Goal: Task Accomplishment & Management: Use online tool/utility

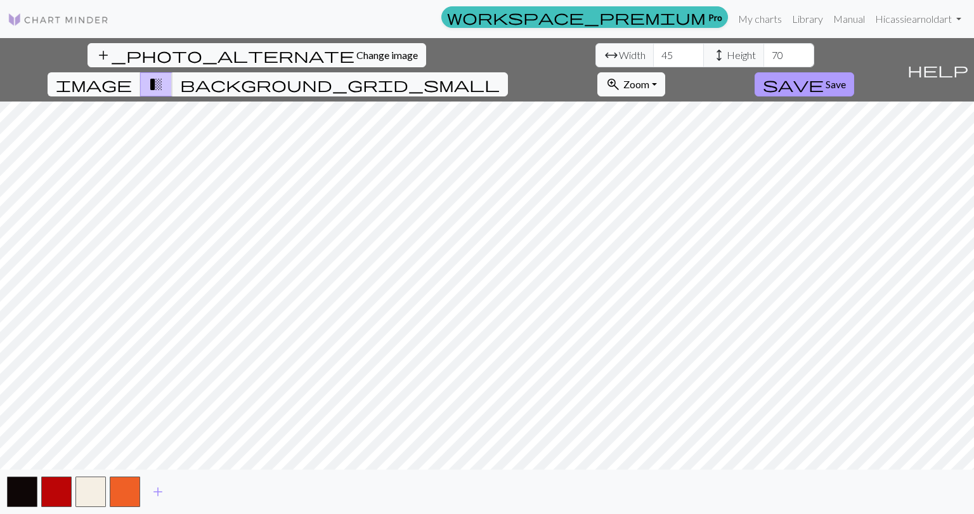
click at [846, 78] on span "Save" at bounding box center [836, 84] width 20 height 12
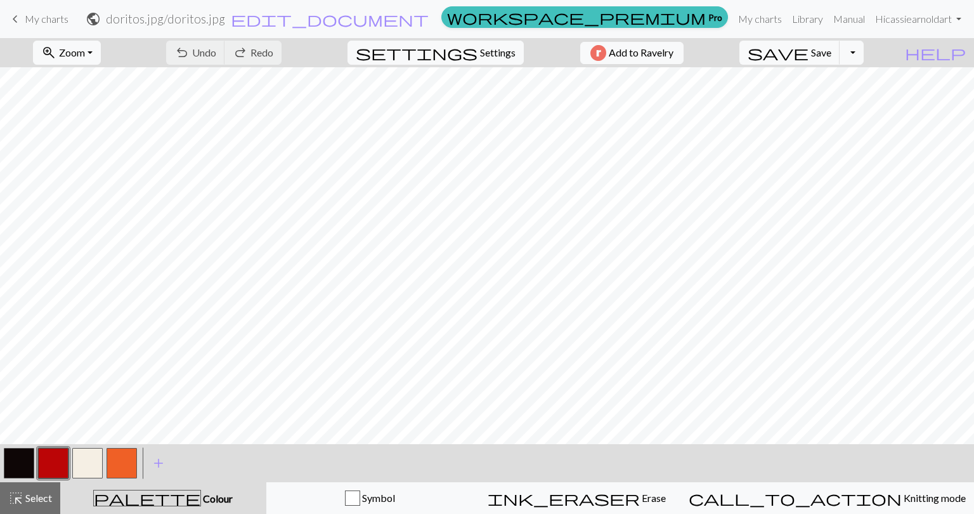
click at [16, 460] on button "button" at bounding box center [19, 463] width 30 height 30
click at [95, 459] on button "button" at bounding box center [87, 463] width 30 height 30
click at [22, 462] on button "button" at bounding box center [19, 463] width 30 height 30
click at [127, 459] on button "button" at bounding box center [122, 463] width 30 height 30
click at [52, 462] on button "button" at bounding box center [53, 463] width 30 height 30
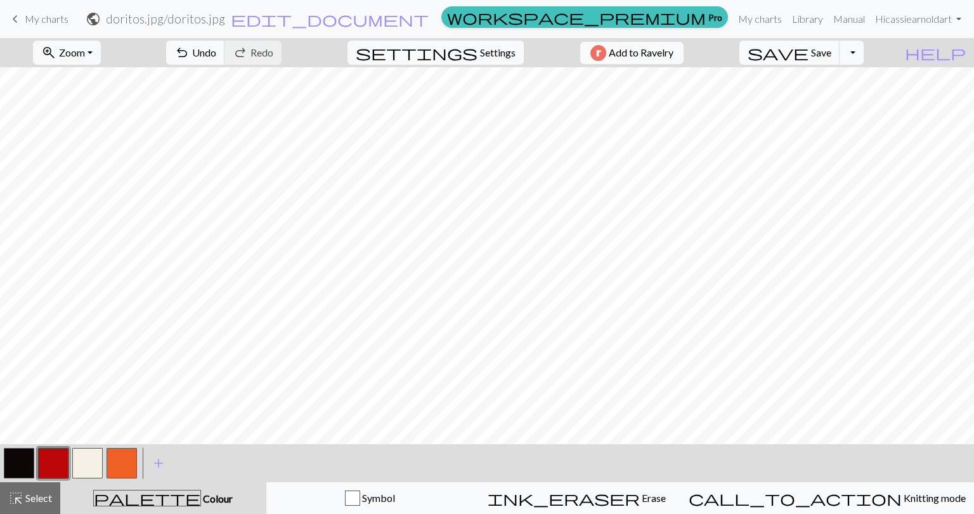
click at [25, 458] on button "button" at bounding box center [19, 463] width 30 height 30
click at [225, 55] on button "undo Undo Undo" at bounding box center [195, 53] width 59 height 24
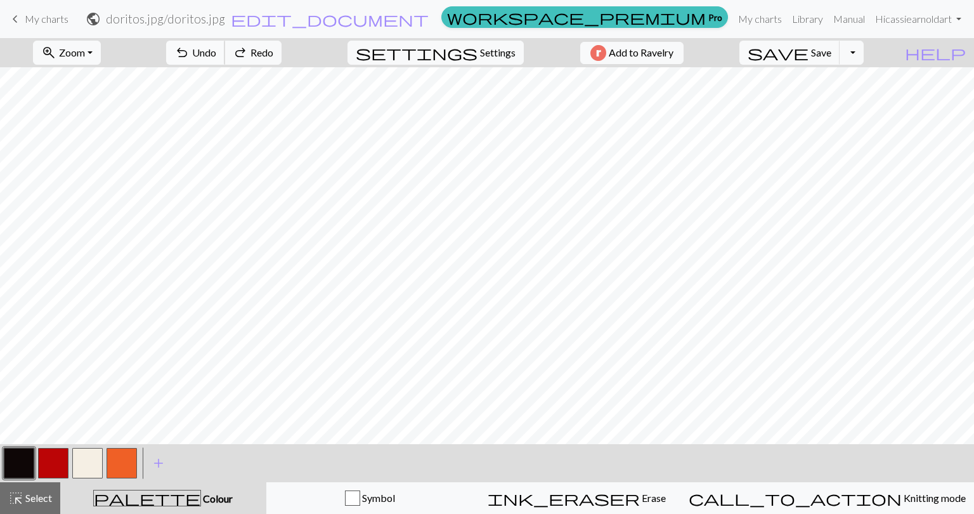
click at [225, 55] on button "undo Undo Undo" at bounding box center [195, 53] width 59 height 24
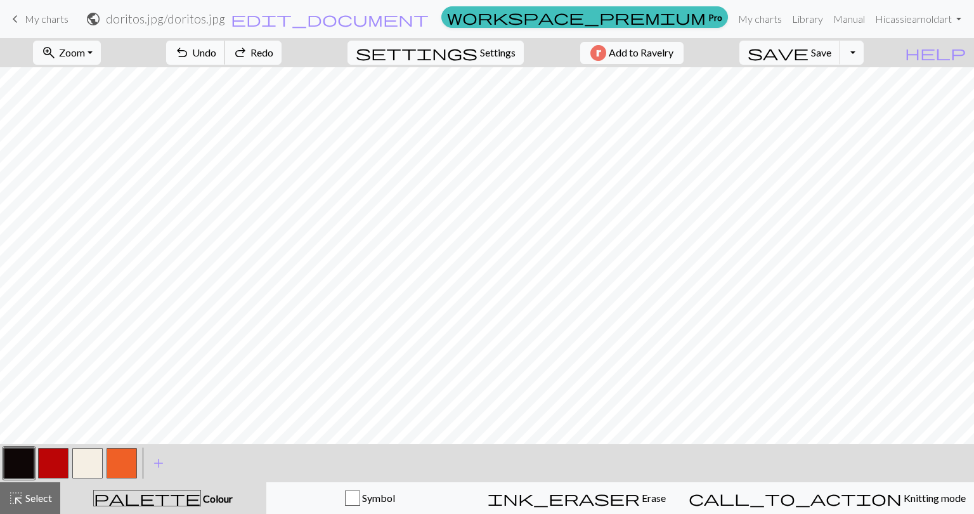
click at [225, 55] on button "undo Undo Undo" at bounding box center [195, 53] width 59 height 24
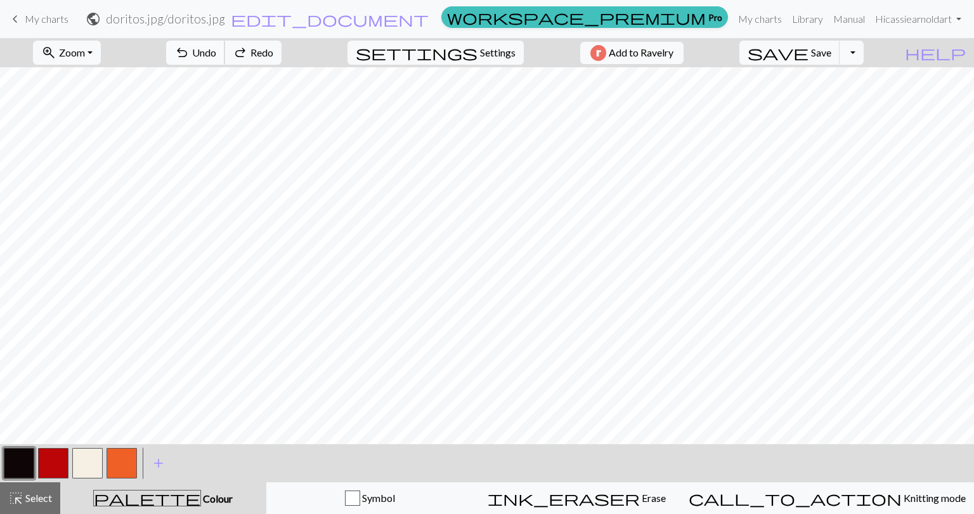
click at [225, 55] on button "undo Undo Undo" at bounding box center [195, 53] width 59 height 24
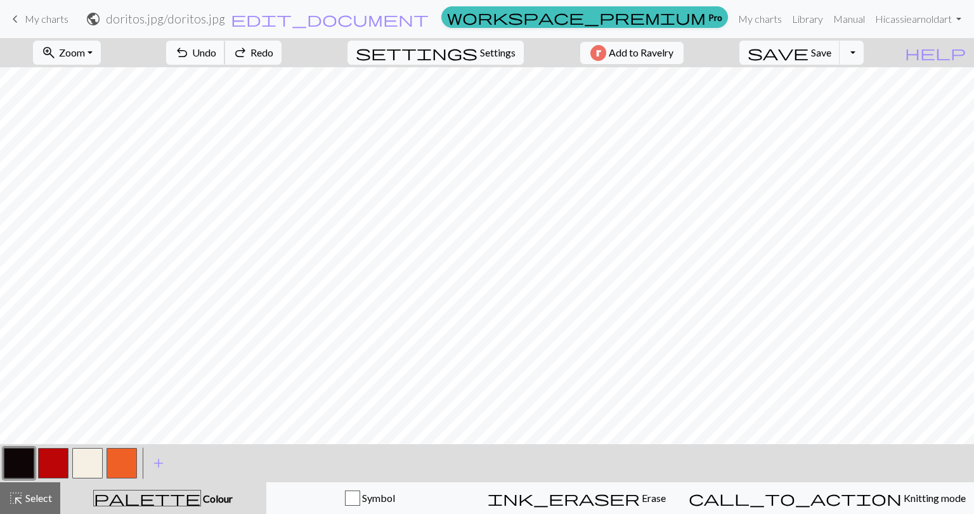
click at [225, 55] on button "undo Undo Undo" at bounding box center [195, 53] width 59 height 24
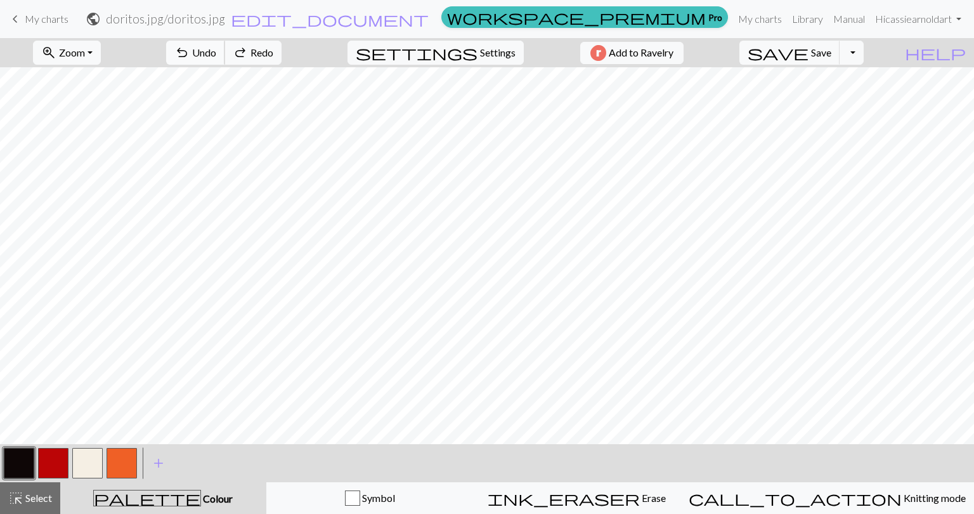
click at [225, 55] on button "undo Undo Undo" at bounding box center [195, 53] width 59 height 24
click at [83, 470] on button "button" at bounding box center [87, 463] width 30 height 30
click at [19, 461] on button "button" at bounding box center [19, 463] width 30 height 30
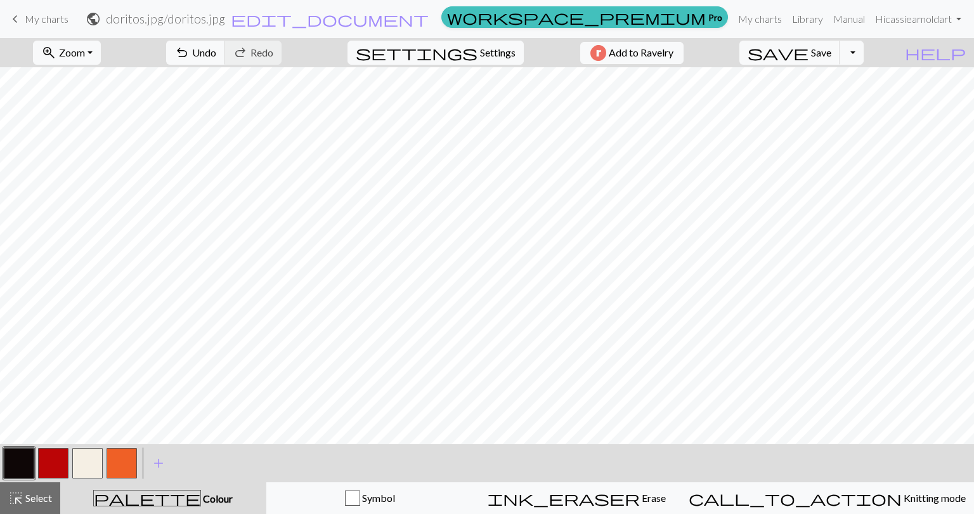
click at [92, 460] on button "button" at bounding box center [87, 463] width 30 height 30
click at [23, 465] on button "button" at bounding box center [19, 463] width 30 height 30
click at [86, 457] on button "button" at bounding box center [87, 463] width 30 height 30
click at [50, 460] on button "button" at bounding box center [53, 463] width 30 height 30
click at [21, 457] on button "button" at bounding box center [19, 463] width 30 height 30
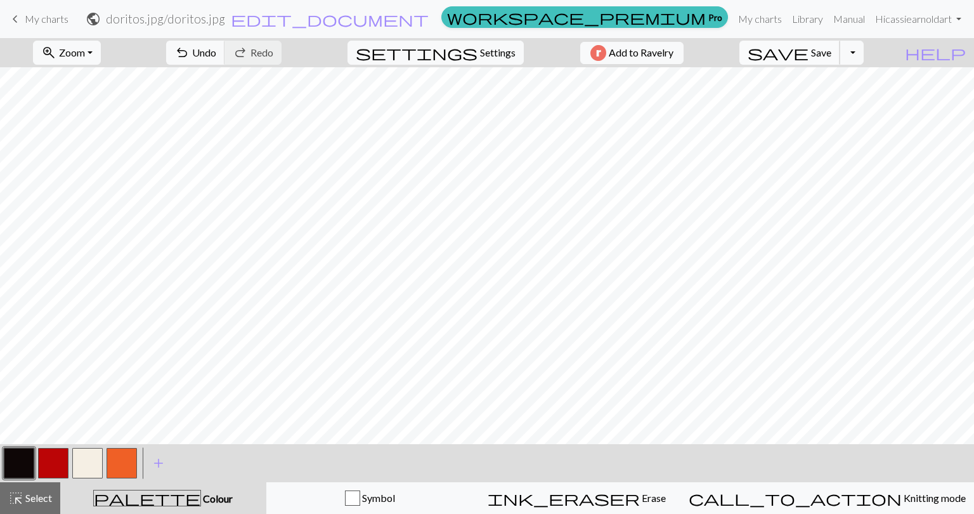
click at [809, 57] on span "save" at bounding box center [778, 53] width 61 height 18
click at [62, 18] on span "My charts" at bounding box center [47, 19] width 44 height 12
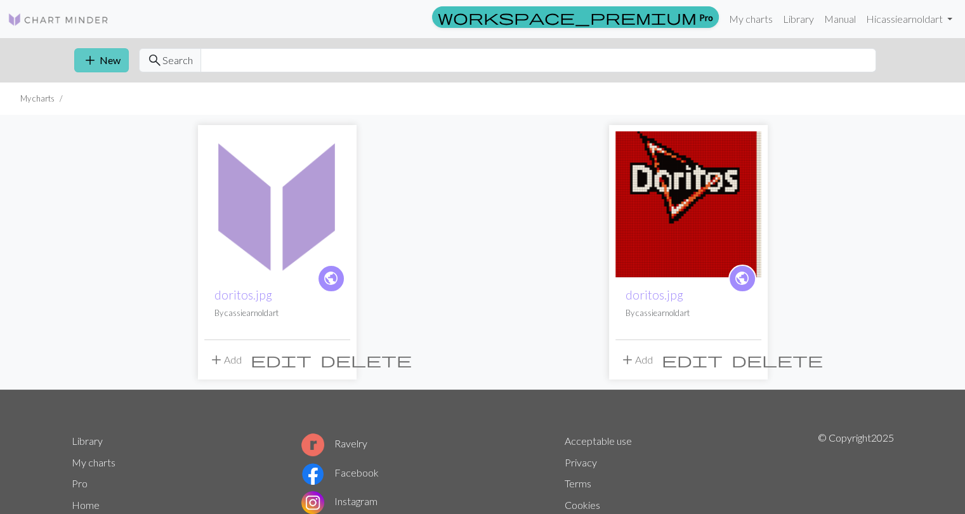
click at [105, 60] on button "add New" at bounding box center [101, 60] width 55 height 24
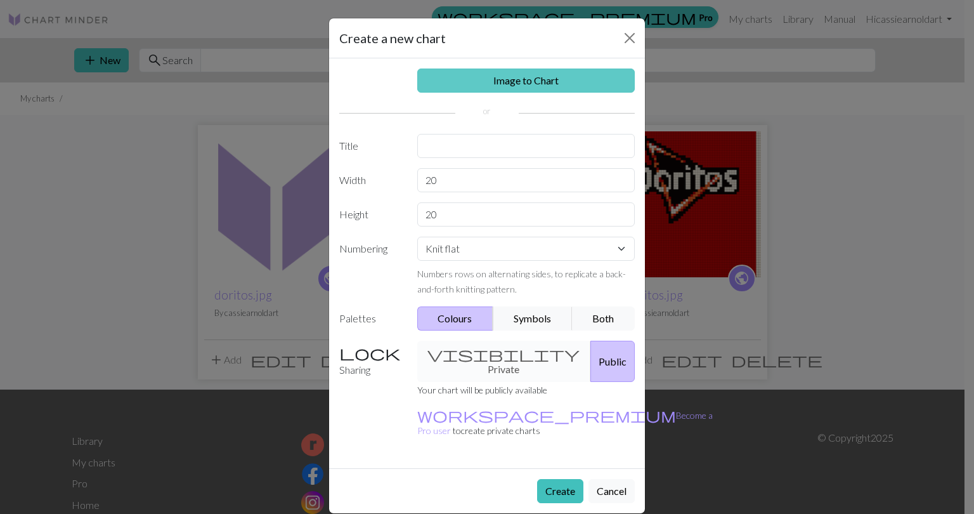
click at [471, 79] on link "Image to Chart" at bounding box center [526, 81] width 218 height 24
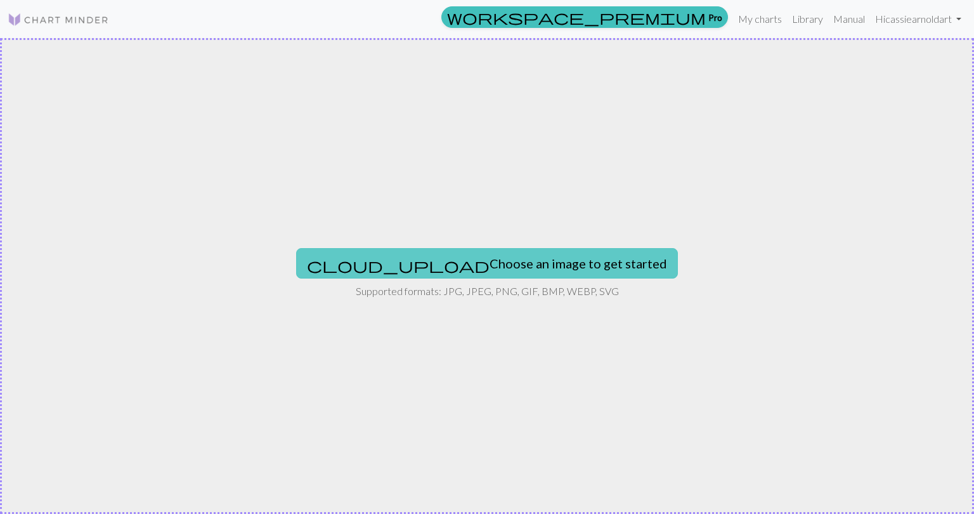
click at [469, 256] on button "cloud_upload Choose an image to get started" at bounding box center [487, 263] width 382 height 30
type input "C:\fakepath\doritos.jpg"
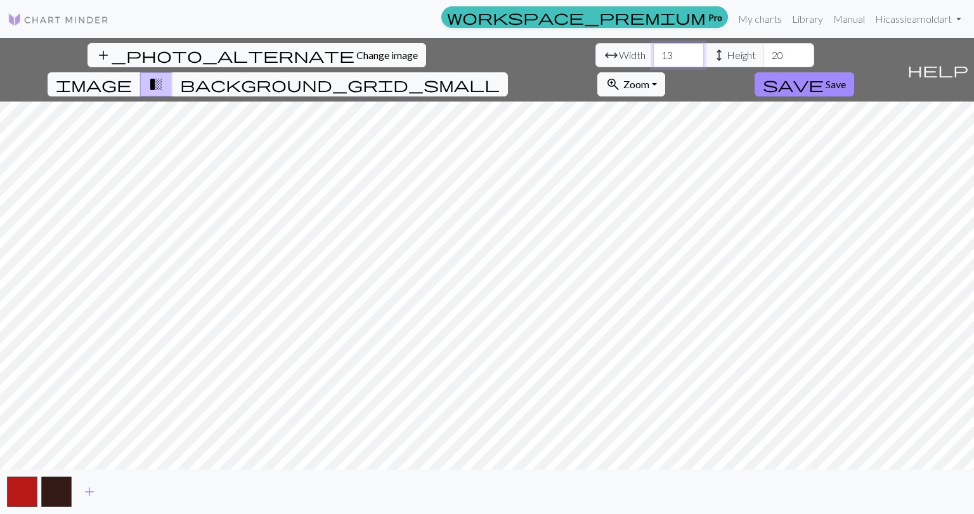
click at [653, 57] on input "13" at bounding box center [678, 55] width 51 height 24
drag, startPoint x: 306, startPoint y: 55, endPoint x: 226, endPoint y: 55, distance: 79.9
click at [596, 55] on div "arrow_range Width 13 height Height 20" at bounding box center [705, 55] width 219 height 24
type input "45"
drag, startPoint x: 414, startPoint y: 55, endPoint x: 385, endPoint y: 54, distance: 28.6
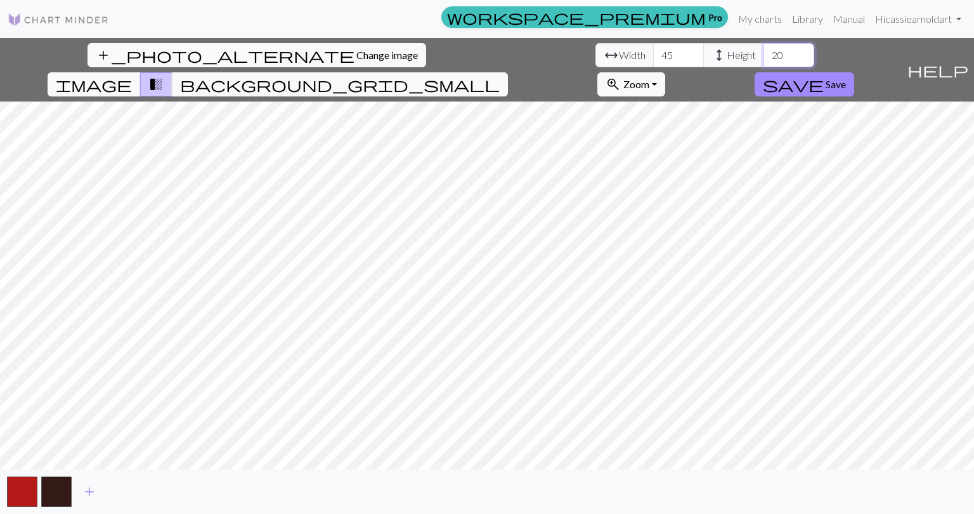
click at [596, 54] on div "arrow_range Width 45 height Height 20" at bounding box center [705, 55] width 219 height 24
type input "6"
type input "7"
type input "65"
click at [89, 492] on span "add" at bounding box center [89, 492] width 15 height 18
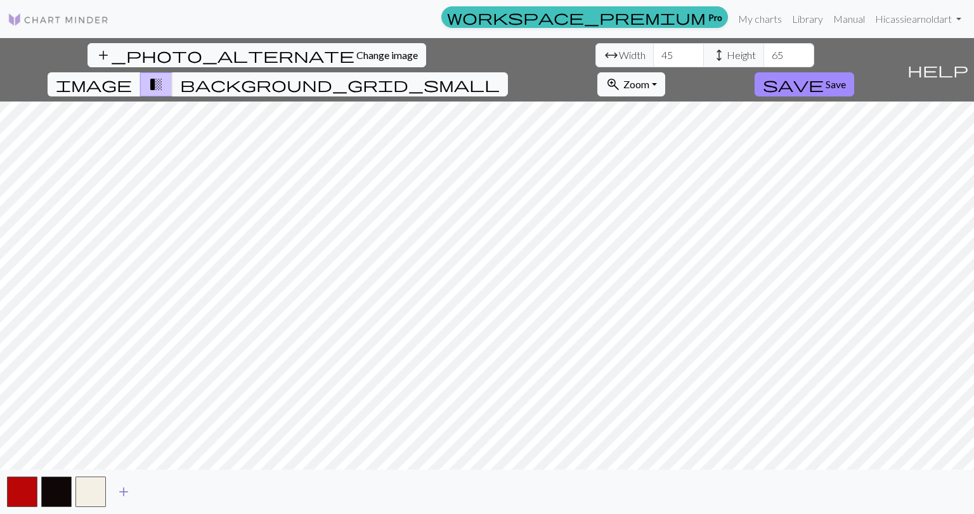
click at [120, 488] on span "add" at bounding box center [123, 492] width 15 height 18
click at [161, 488] on span "add" at bounding box center [157, 492] width 15 height 18
click at [190, 489] on span "add" at bounding box center [192, 492] width 15 height 18
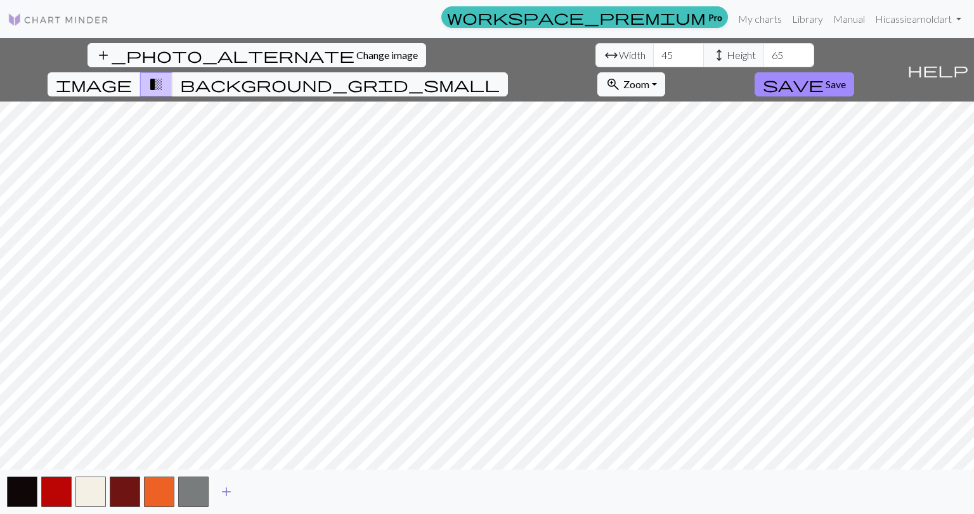
click at [190, 489] on button "button" at bounding box center [193, 491] width 30 height 30
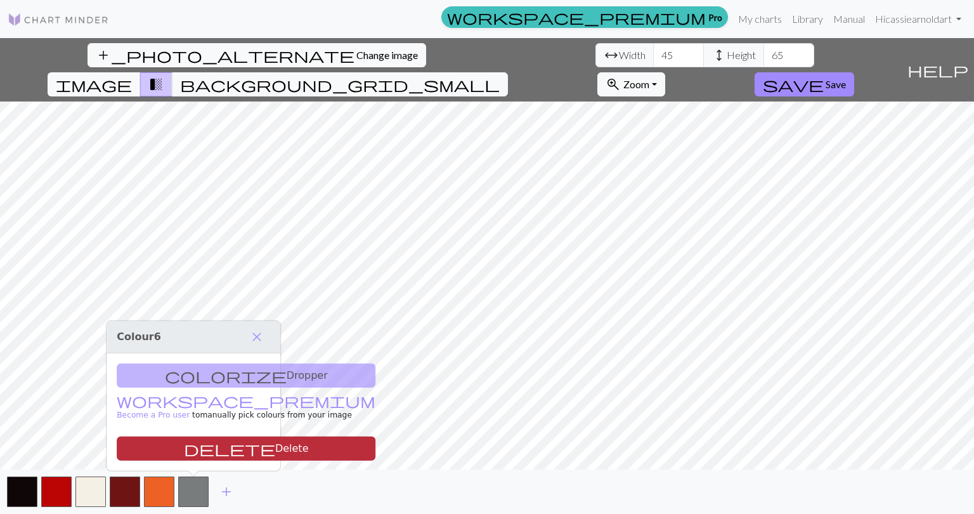
click at [190, 450] on button "delete Delete" at bounding box center [246, 448] width 259 height 24
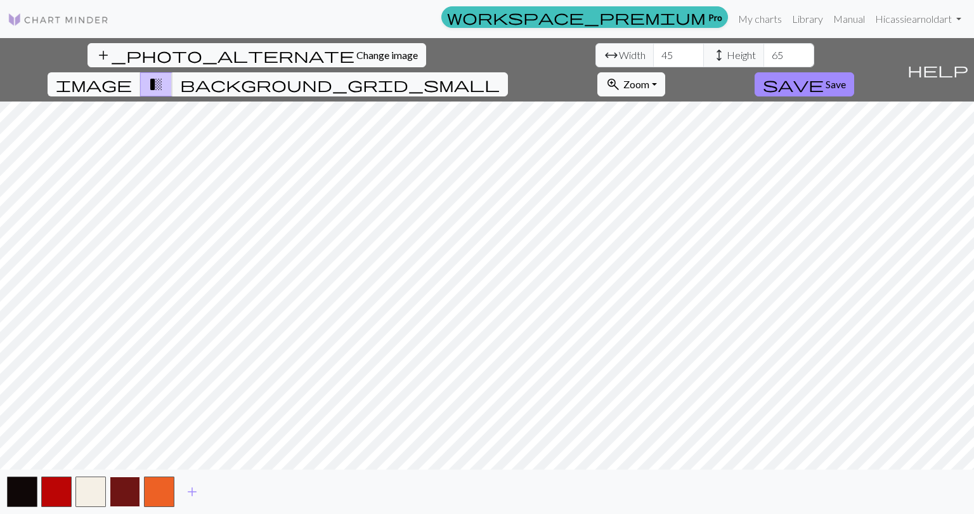
click at [127, 489] on button "button" at bounding box center [125, 491] width 30 height 30
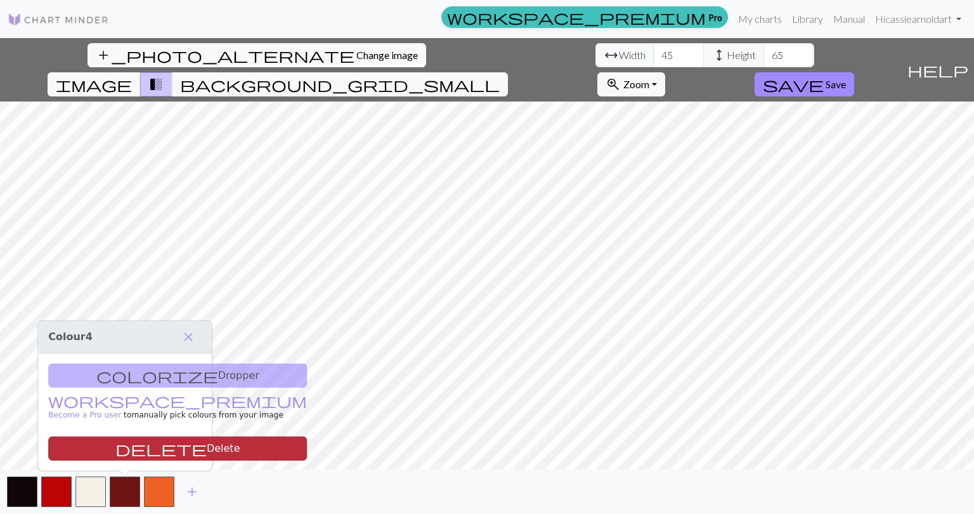
click at [129, 444] on button "delete Delete" at bounding box center [177, 448] width 259 height 24
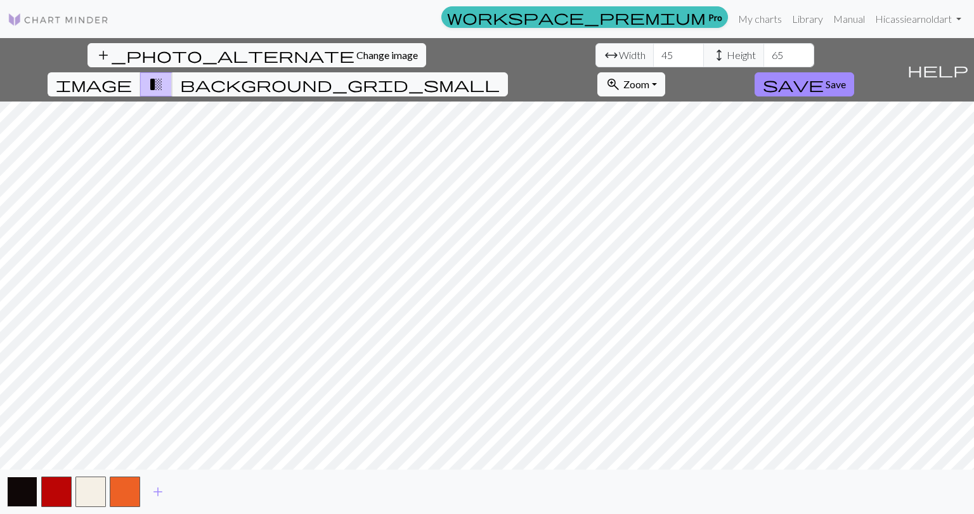
click at [23, 494] on button "button" at bounding box center [22, 491] width 30 height 30
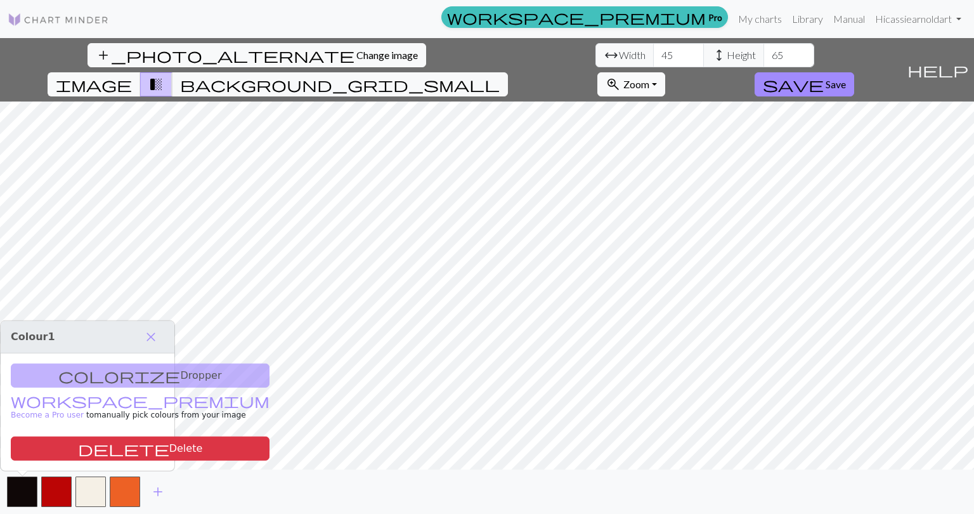
click at [650, 78] on span "Zoom" at bounding box center [637, 84] width 26 height 12
click at [699, 194] on button "100%" at bounding box center [648, 204] width 100 height 20
click at [150, 338] on span "close" at bounding box center [150, 337] width 15 height 18
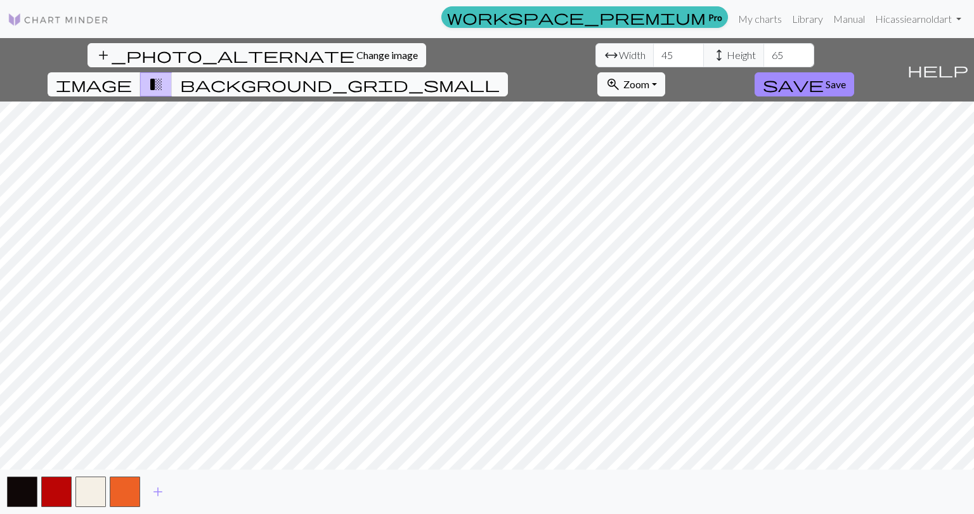
click at [500, 75] on span "background_grid_small" at bounding box center [340, 84] width 320 height 18
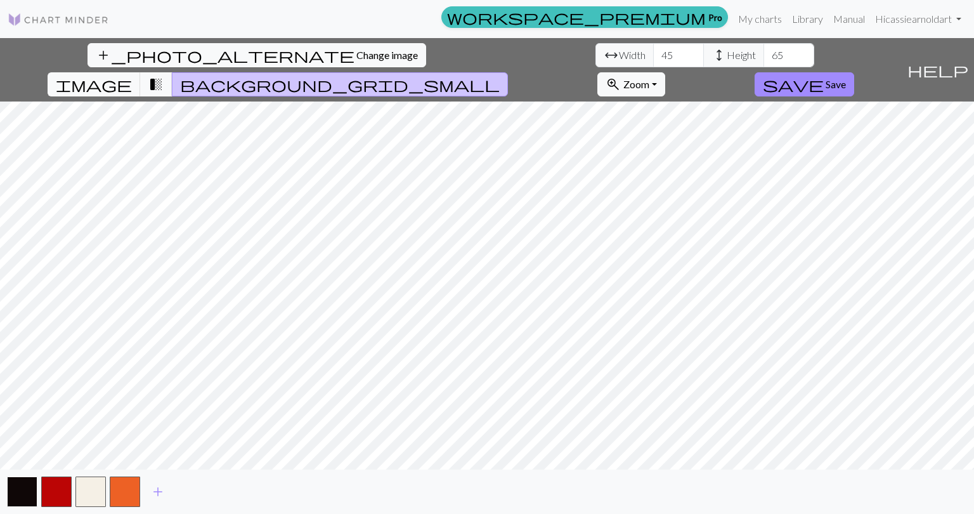
click at [18, 490] on button "button" at bounding box center [22, 491] width 30 height 30
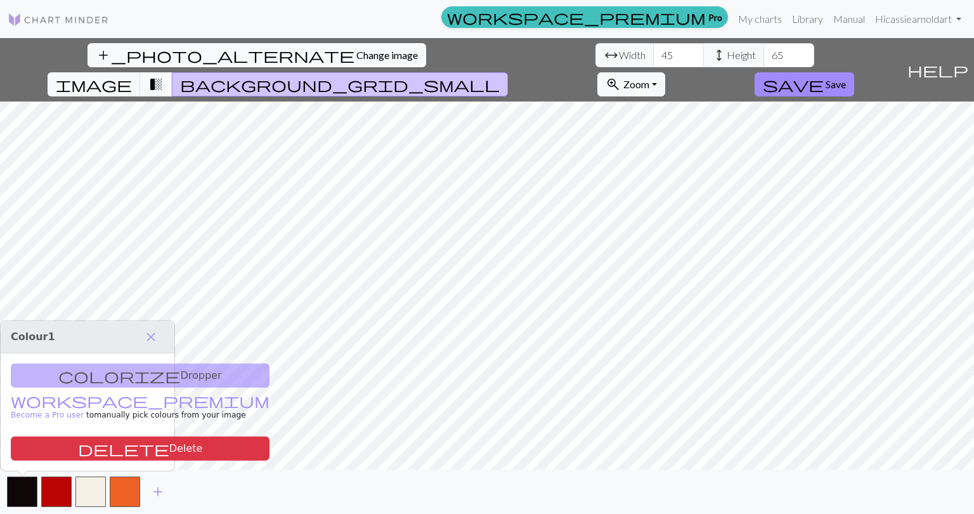
click at [164, 75] on span "transition_fade" at bounding box center [155, 84] width 15 height 18
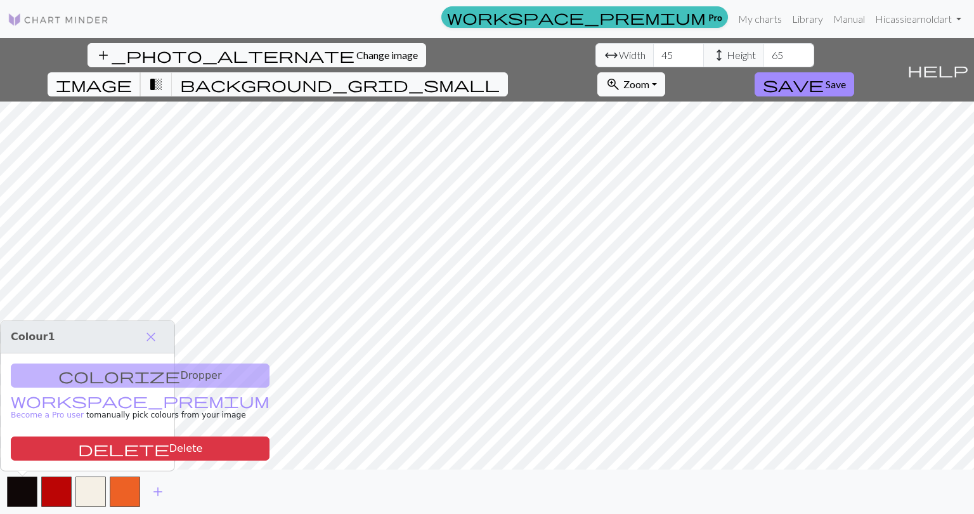
click at [132, 75] on span "image" at bounding box center [94, 84] width 76 height 18
click at [164, 75] on span "transition_fade" at bounding box center [155, 84] width 15 height 18
click at [653, 57] on input "45" at bounding box center [678, 55] width 51 height 24
click at [653, 54] on input "46" at bounding box center [678, 55] width 51 height 24
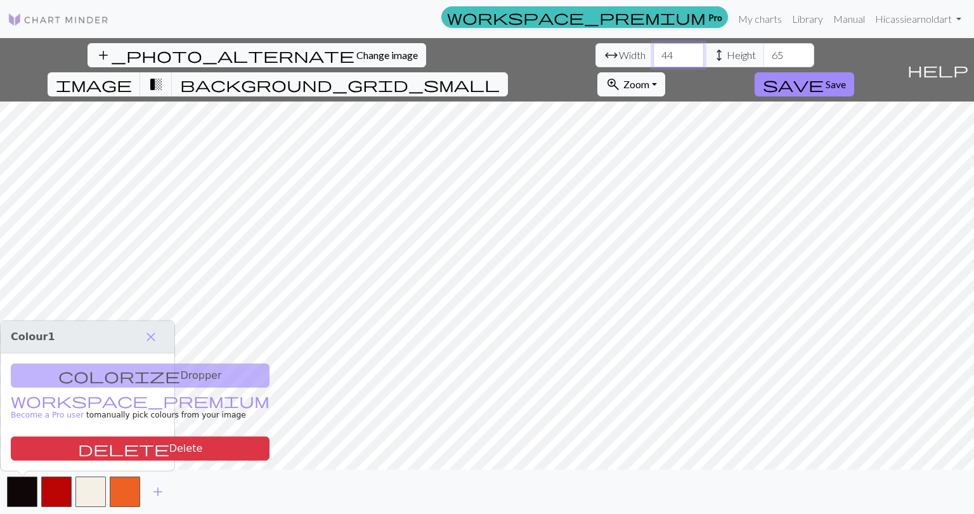
click at [653, 57] on input "44" at bounding box center [678, 55] width 51 height 24
type input "45"
click at [846, 78] on span "Save" at bounding box center [836, 84] width 20 height 12
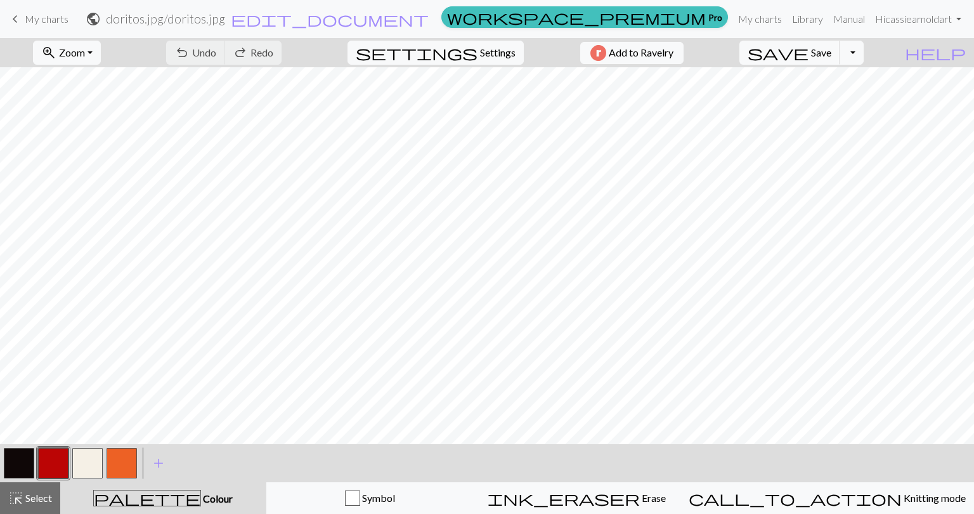
click at [25, 464] on button "button" at bounding box center [19, 463] width 30 height 30
click at [86, 458] on button "button" at bounding box center [87, 463] width 30 height 30
click at [25, 466] on button "button" at bounding box center [19, 463] width 30 height 30
click at [89, 457] on button "button" at bounding box center [87, 463] width 30 height 30
click at [16, 460] on button "button" at bounding box center [19, 463] width 30 height 30
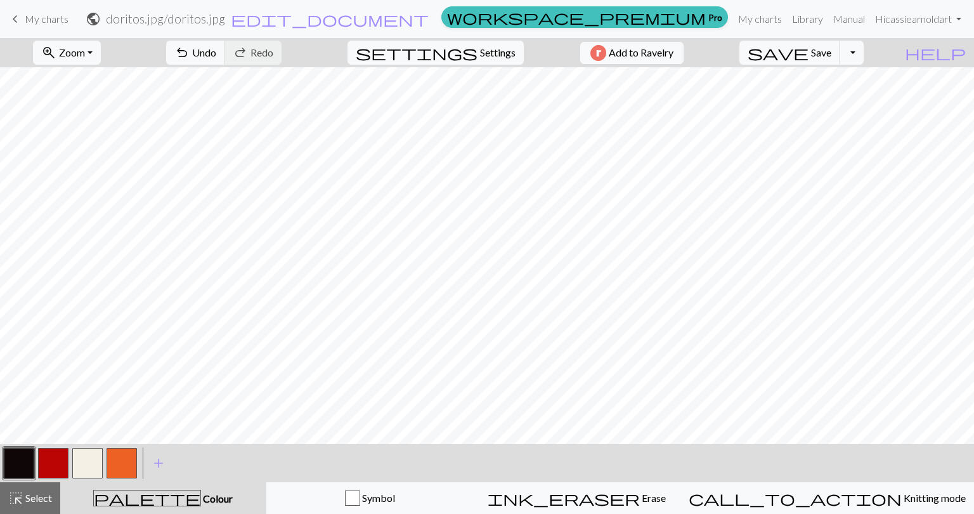
click at [60, 462] on button "button" at bounding box center [53, 463] width 30 height 30
click at [11, 462] on button "button" at bounding box center [19, 463] width 30 height 30
click at [59, 457] on button "button" at bounding box center [53, 463] width 30 height 30
click at [119, 453] on button "button" at bounding box center [122, 463] width 30 height 30
click at [58, 459] on button "button" at bounding box center [53, 463] width 30 height 30
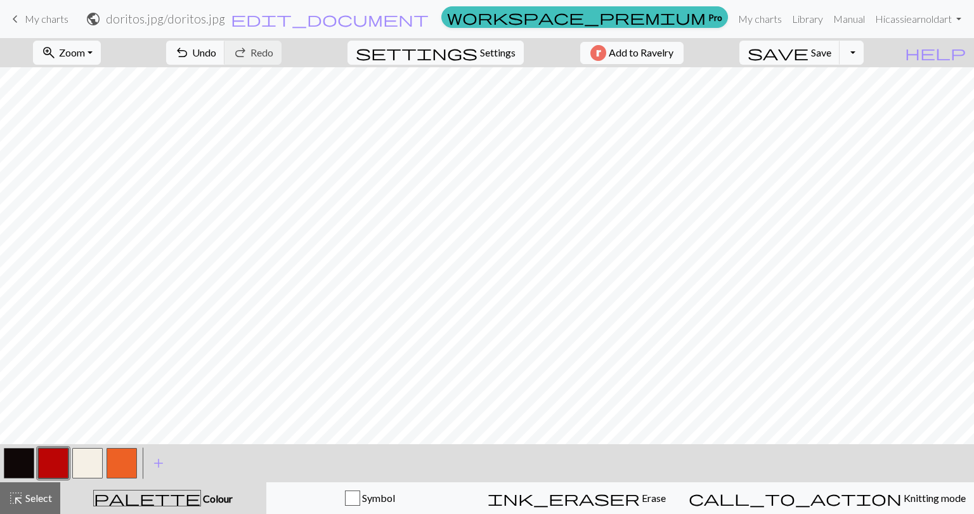
click at [20, 465] on button "button" at bounding box center [19, 463] width 30 height 30
click at [110, 466] on button "button" at bounding box center [122, 463] width 30 height 30
click at [18, 462] on button "button" at bounding box center [19, 463] width 30 height 30
click at [117, 461] on button "button" at bounding box center [122, 463] width 30 height 30
click at [81, 455] on button "button" at bounding box center [87, 463] width 30 height 30
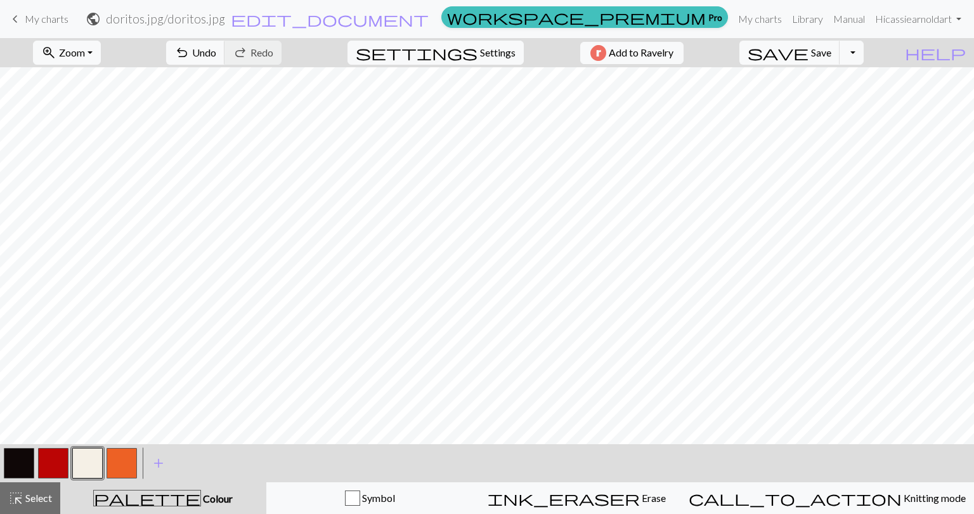
click at [15, 465] on button "button" at bounding box center [19, 463] width 30 height 30
click at [89, 457] on button "button" at bounding box center [87, 463] width 30 height 30
click at [122, 461] on button "button" at bounding box center [122, 463] width 30 height 30
click at [20, 466] on button "button" at bounding box center [19, 463] width 30 height 30
click at [125, 457] on button "button" at bounding box center [122, 463] width 30 height 30
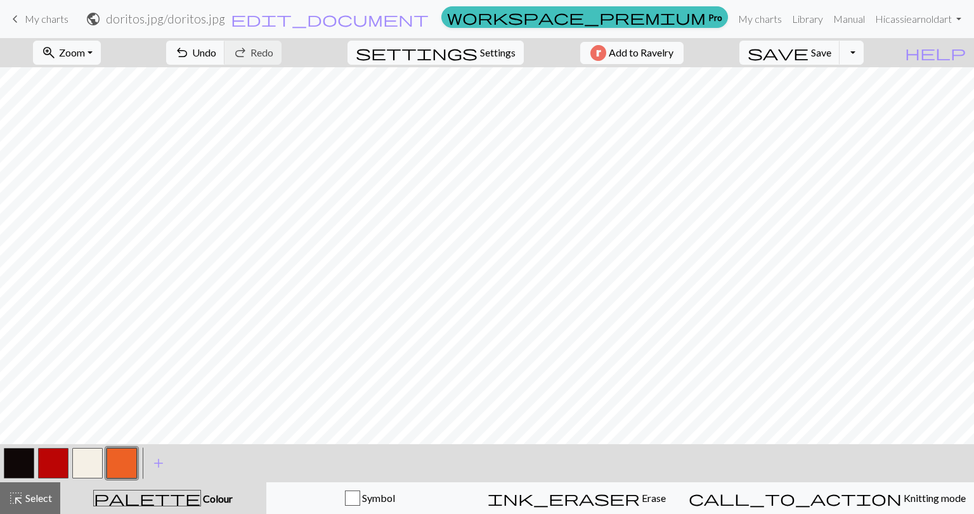
click at [81, 464] on button "button" at bounding box center [87, 463] width 30 height 30
click at [92, 456] on button "button" at bounding box center [87, 463] width 30 height 30
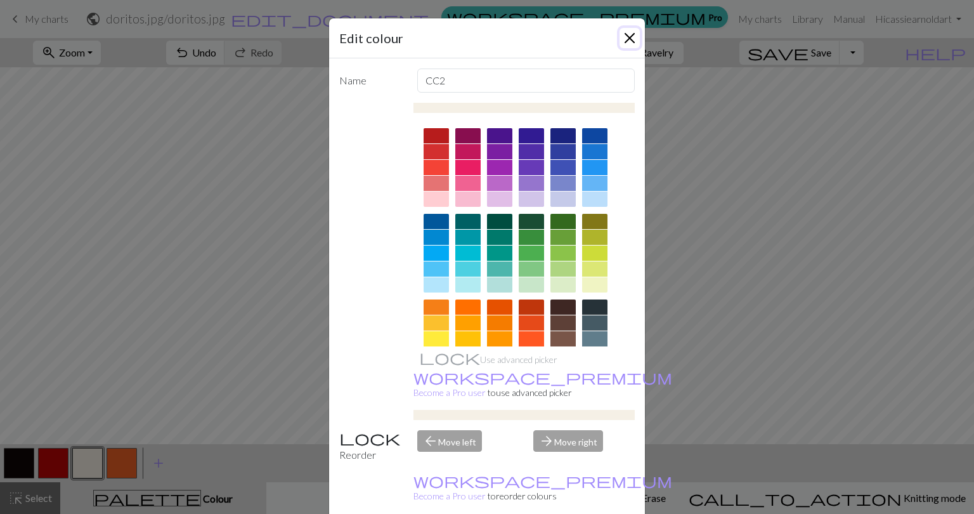
click at [624, 36] on button "Close" at bounding box center [630, 38] width 20 height 20
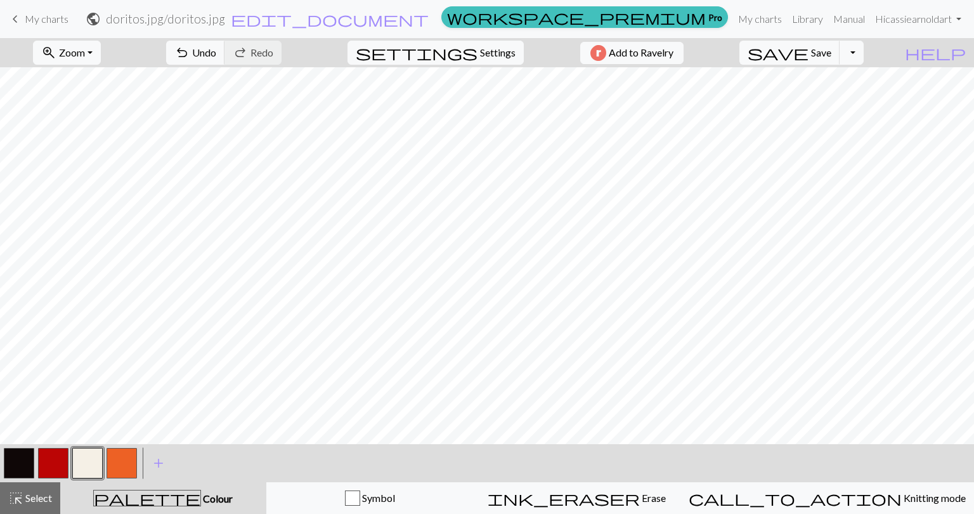
click at [20, 462] on button "button" at bounding box center [19, 463] width 30 height 30
click at [91, 462] on button "button" at bounding box center [87, 463] width 30 height 30
click at [18, 455] on button "button" at bounding box center [19, 463] width 30 height 30
click at [56, 459] on button "button" at bounding box center [53, 463] width 30 height 30
click at [19, 459] on button "button" at bounding box center [19, 463] width 30 height 30
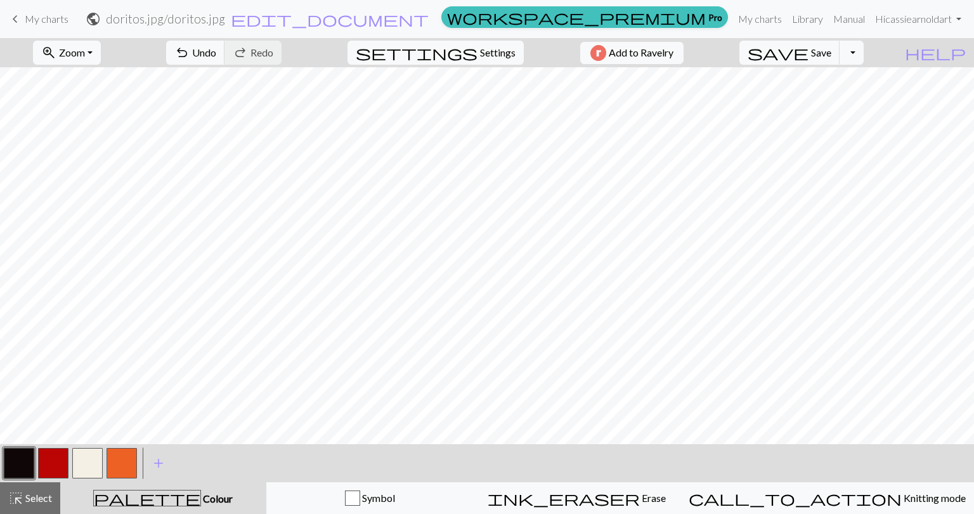
click at [117, 466] on button "button" at bounding box center [122, 463] width 30 height 30
click at [18, 462] on button "button" at bounding box center [19, 463] width 30 height 30
click at [225, 56] on button "undo Undo Undo" at bounding box center [195, 53] width 59 height 24
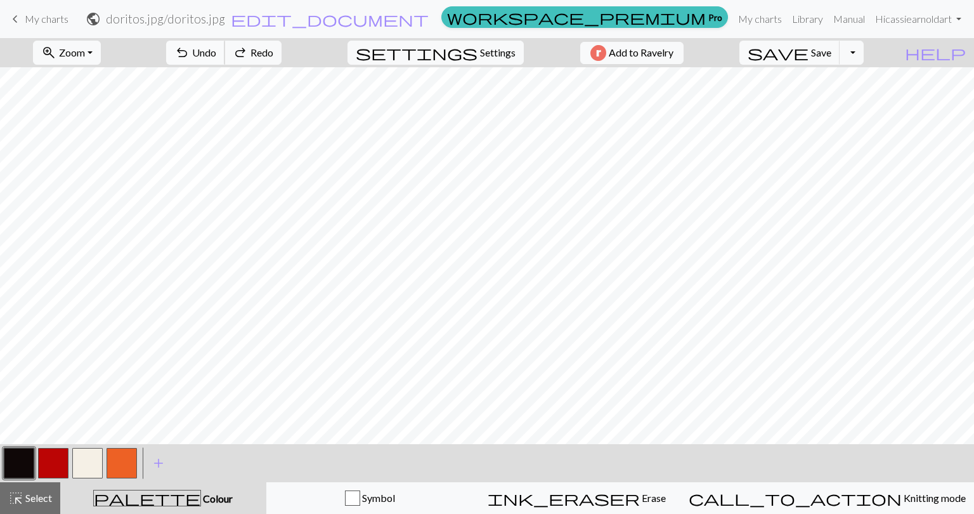
click at [225, 56] on button "undo Undo Undo" at bounding box center [195, 53] width 59 height 24
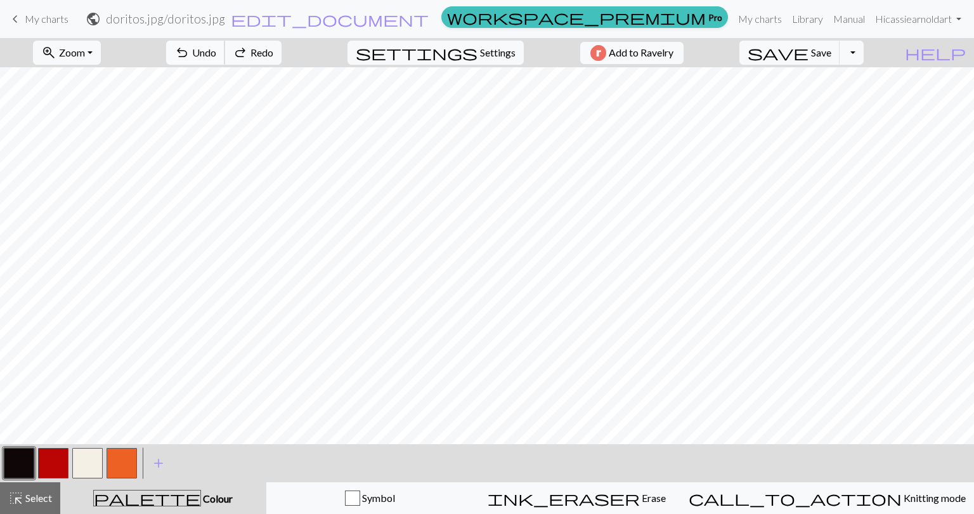
click at [225, 56] on button "undo Undo Undo" at bounding box center [195, 53] width 59 height 24
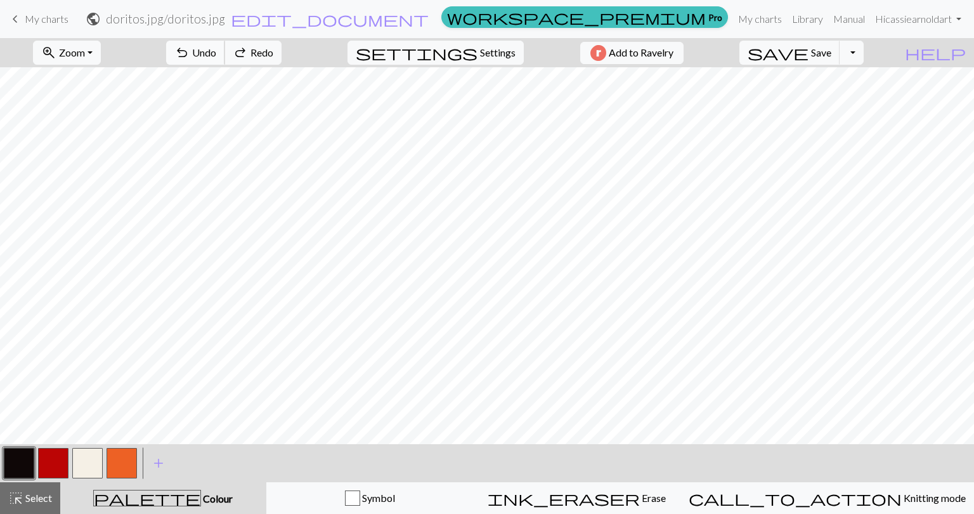
click at [225, 56] on button "undo Undo Undo" at bounding box center [195, 53] width 59 height 24
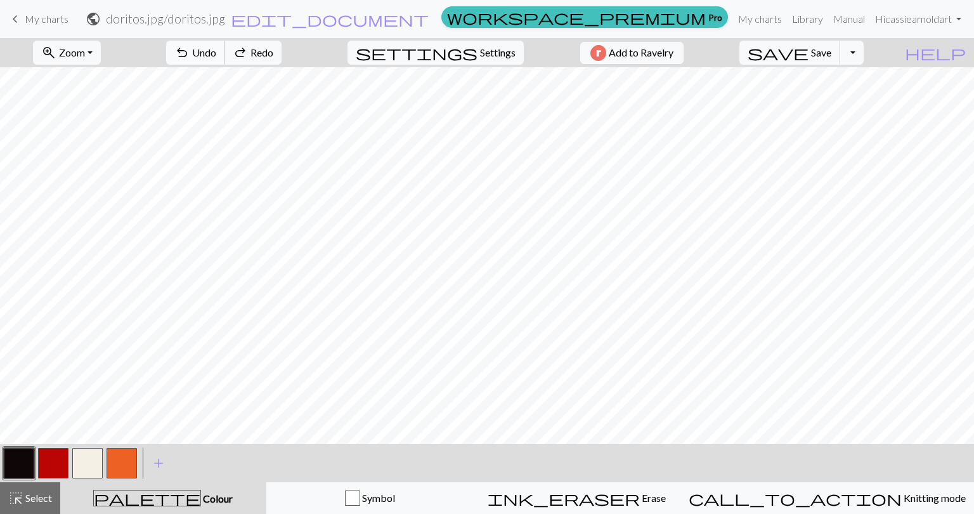
click at [225, 56] on button "undo Undo Undo" at bounding box center [195, 53] width 59 height 24
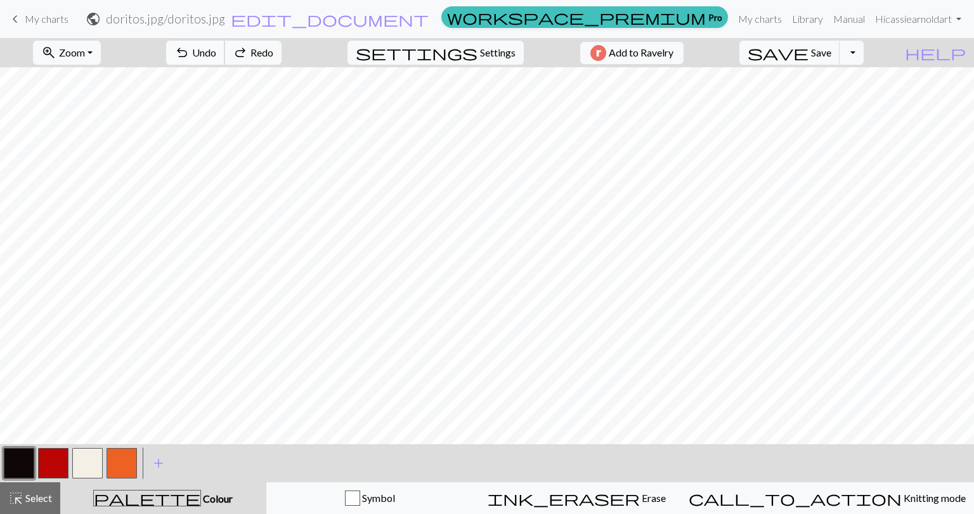
click at [225, 56] on button "undo Undo Undo" at bounding box center [195, 53] width 59 height 24
click at [273, 54] on span "Redo" at bounding box center [262, 52] width 23 height 12
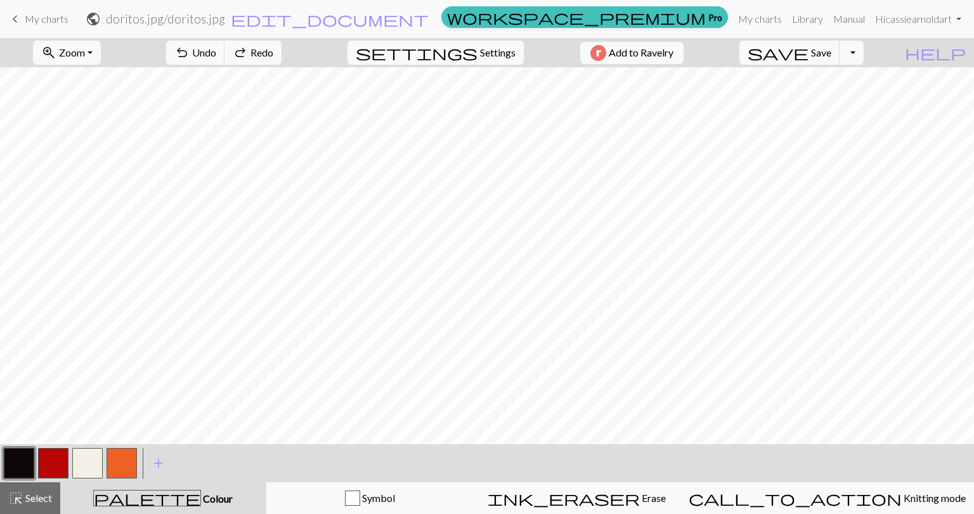
click at [89, 469] on button "button" at bounding box center [87, 463] width 30 height 30
click at [19, 462] on button "button" at bounding box center [19, 463] width 30 height 30
click at [832, 58] on span "Save" at bounding box center [821, 52] width 20 height 12
click at [45, 14] on span "My charts" at bounding box center [47, 19] width 44 height 12
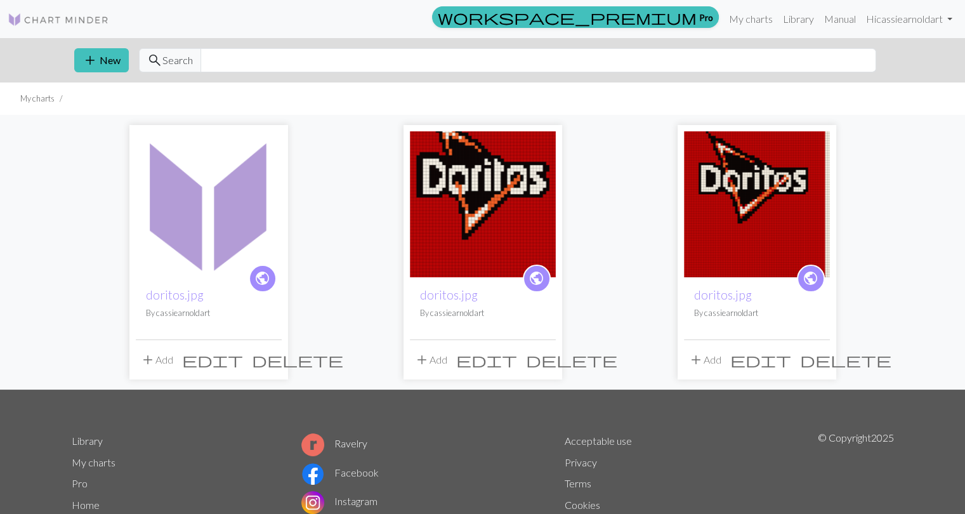
click at [200, 234] on img at bounding box center [209, 204] width 146 height 146
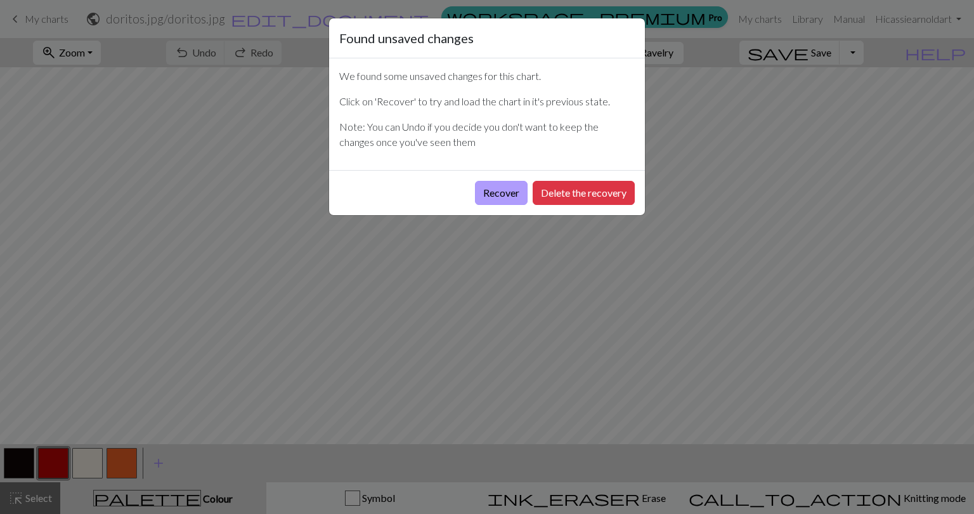
click at [486, 201] on button "Recover" at bounding box center [501, 193] width 53 height 24
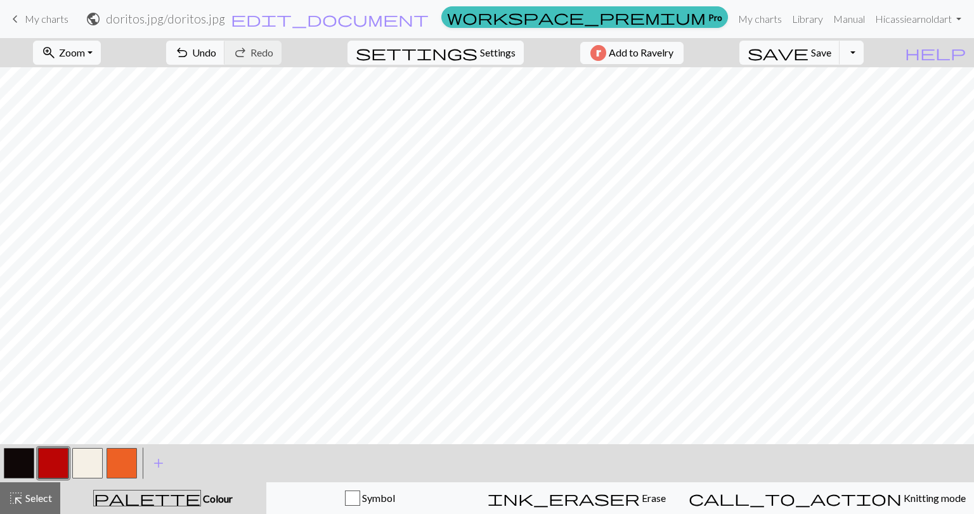
click at [82, 463] on button "button" at bounding box center [87, 463] width 30 height 30
click at [127, 460] on button "button" at bounding box center [122, 463] width 30 height 30
click at [85, 459] on button "button" at bounding box center [87, 463] width 30 height 30
click at [18, 459] on button "button" at bounding box center [19, 463] width 30 height 30
click at [216, 53] on span "Undo" at bounding box center [204, 52] width 24 height 12
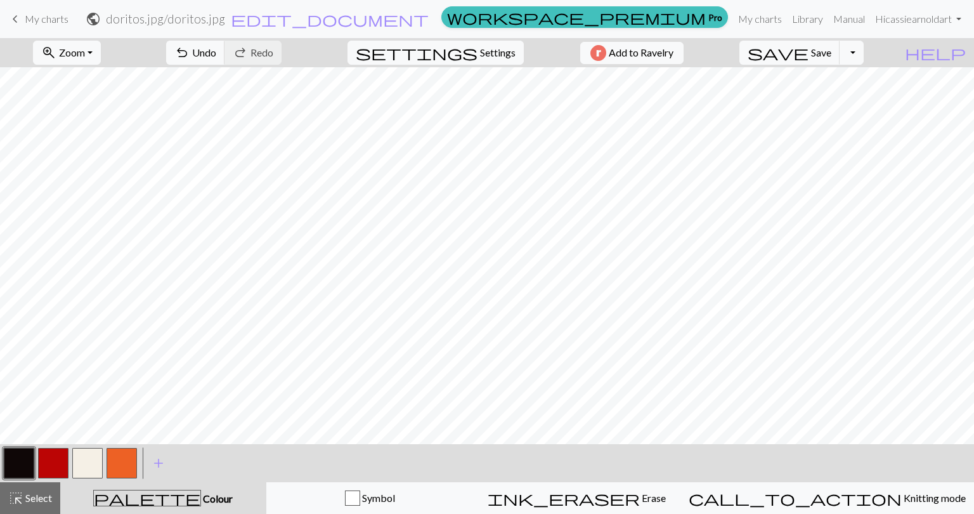
click at [86, 456] on button "button" at bounding box center [87, 463] width 30 height 30
click at [116, 463] on button "button" at bounding box center [122, 463] width 30 height 30
click at [90, 459] on button "button" at bounding box center [87, 463] width 30 height 30
click at [20, 460] on button "button" at bounding box center [19, 463] width 30 height 30
click at [53, 457] on button "button" at bounding box center [53, 463] width 30 height 30
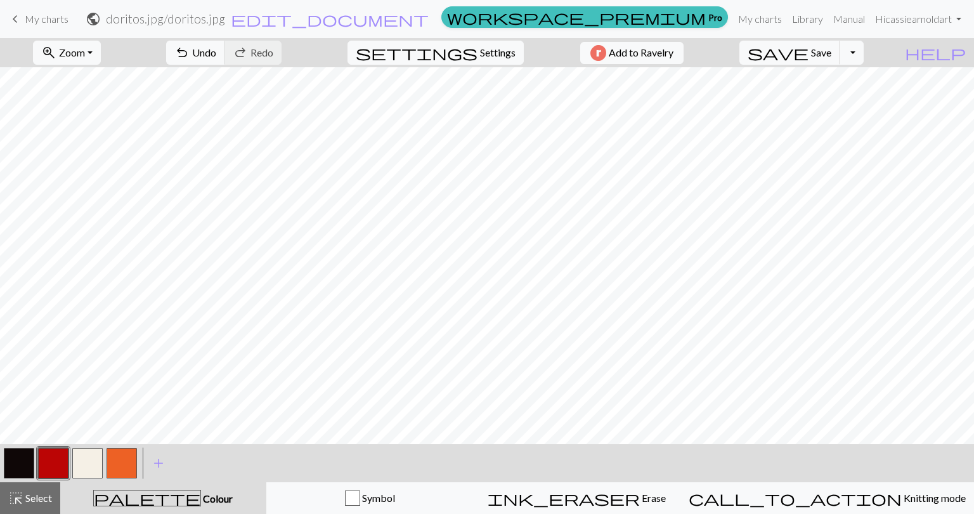
click at [23, 462] on button "button" at bounding box center [19, 463] width 30 height 30
click at [115, 459] on button "button" at bounding box center [122, 463] width 30 height 30
click at [89, 463] on button "button" at bounding box center [87, 463] width 30 height 30
click at [15, 468] on button "button" at bounding box center [19, 463] width 30 height 30
click at [58, 453] on button "button" at bounding box center [53, 463] width 30 height 30
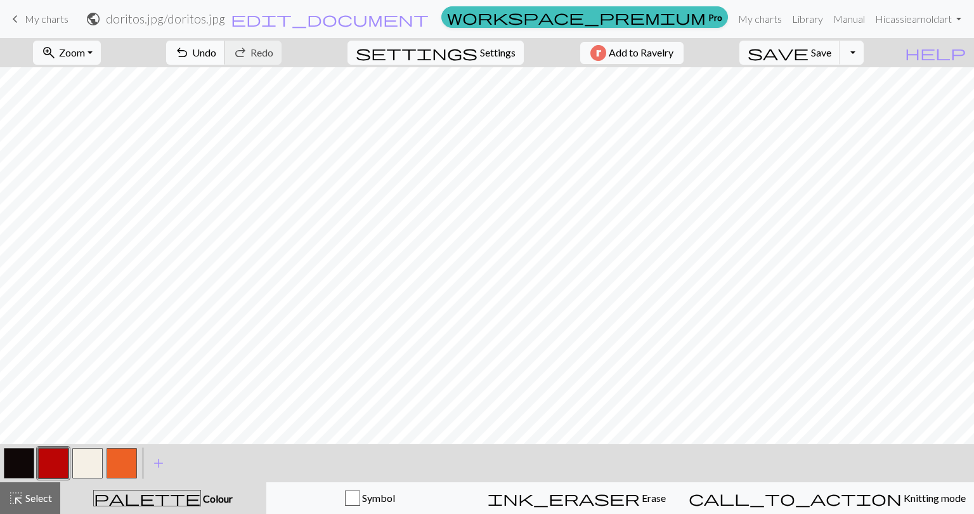
click at [225, 54] on button "undo Undo Undo" at bounding box center [195, 53] width 59 height 24
click at [832, 54] on span "Save" at bounding box center [821, 52] width 20 height 12
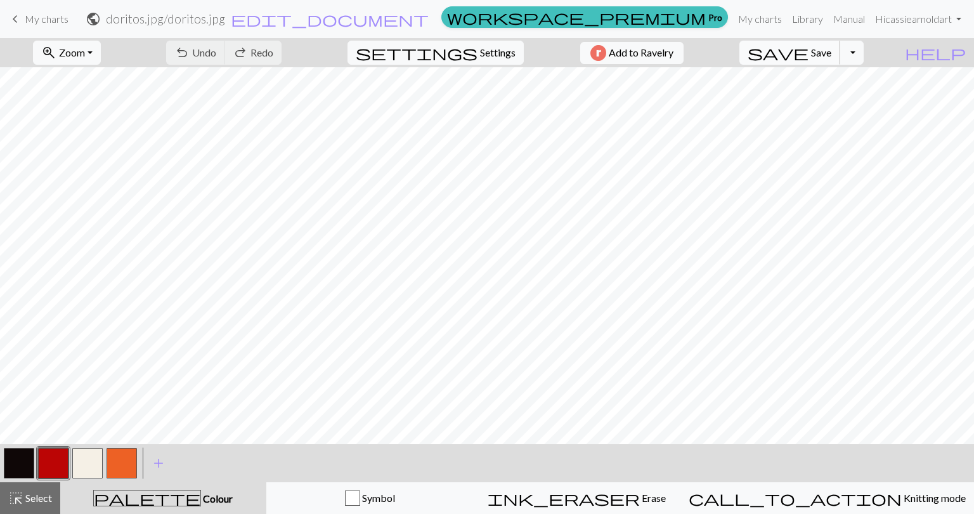
click at [832, 51] on span "Save" at bounding box center [821, 52] width 20 height 12
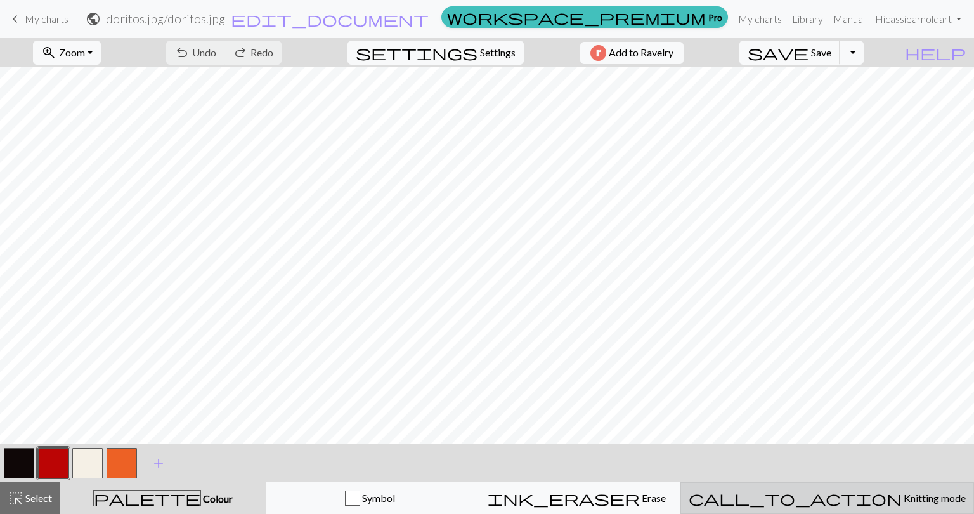
click at [902, 497] on span "Knitting mode" at bounding box center [934, 498] width 64 height 12
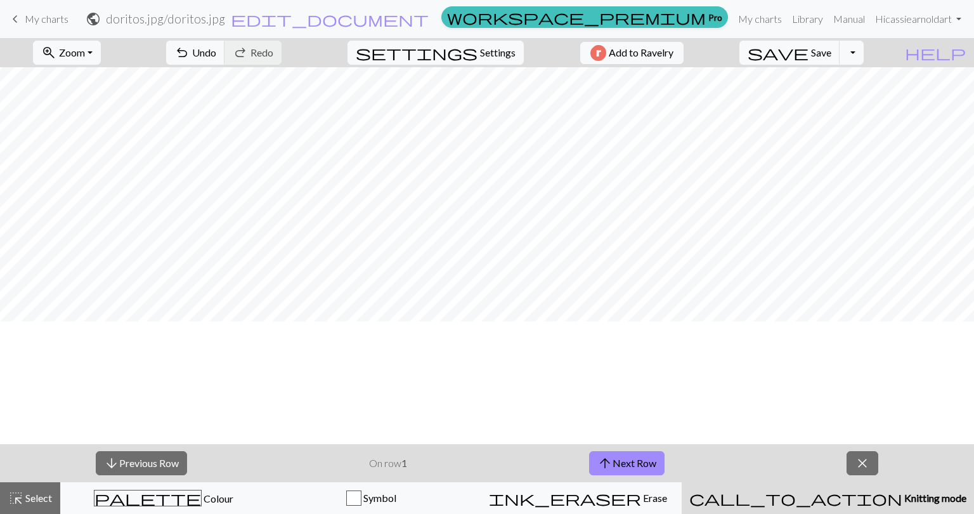
scroll to position [1029, 0]
